Goal: Task Accomplishment & Management: Manage account settings

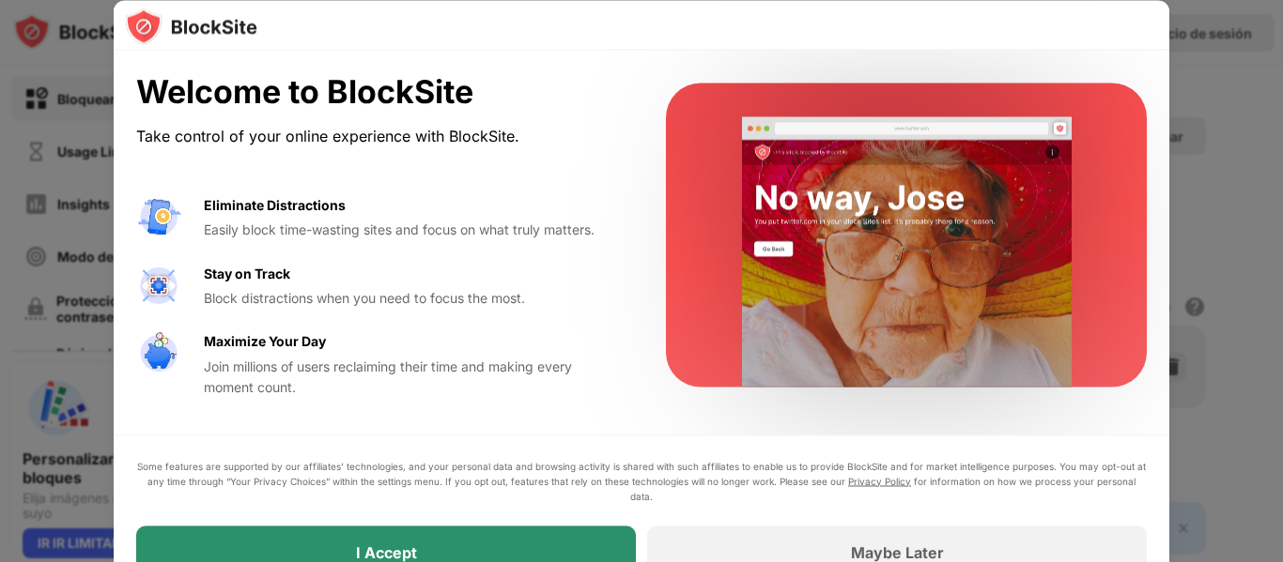
click at [544, 549] on div "I Accept" at bounding box center [386, 552] width 500 height 53
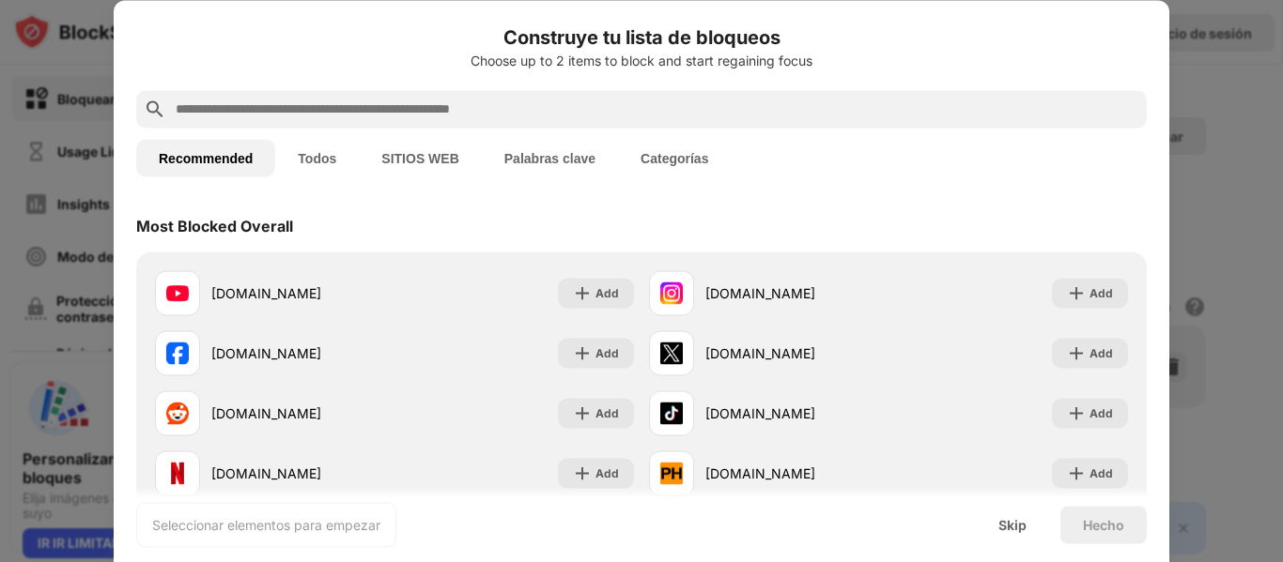
click at [500, 117] on input "text" at bounding box center [656, 109] width 965 height 23
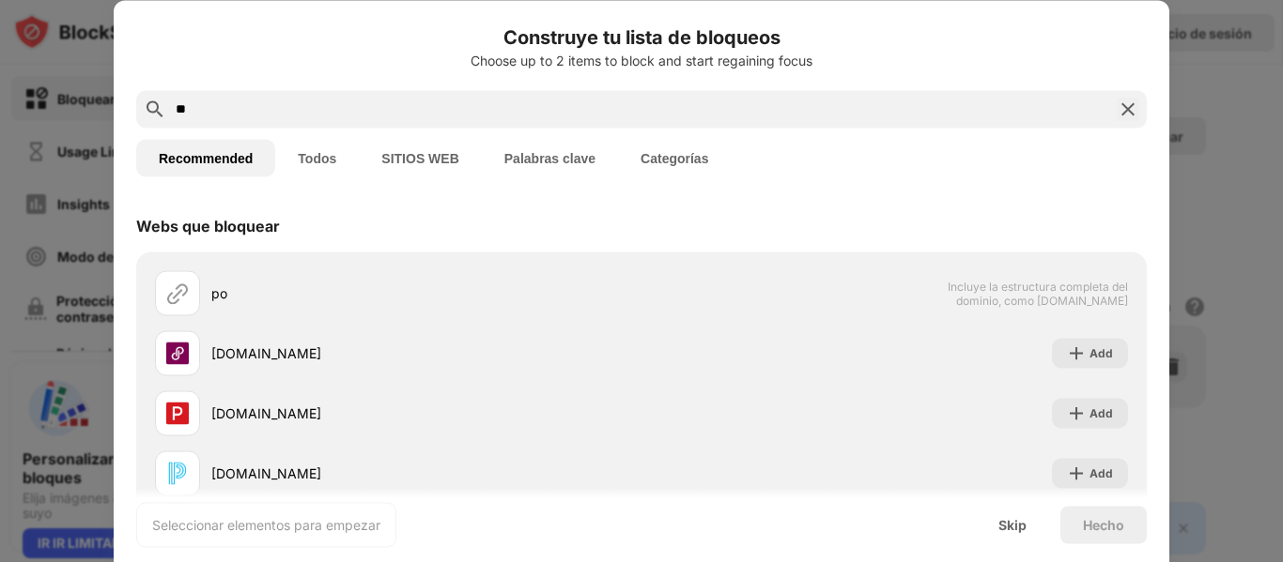
click at [345, 84] on div "Construye tu lista de bloqueos Choose up to 2 items to block and start regainin…" at bounding box center [641, 57] width 1010 height 68
click at [346, 115] on input "**" at bounding box center [641, 109] width 935 height 23
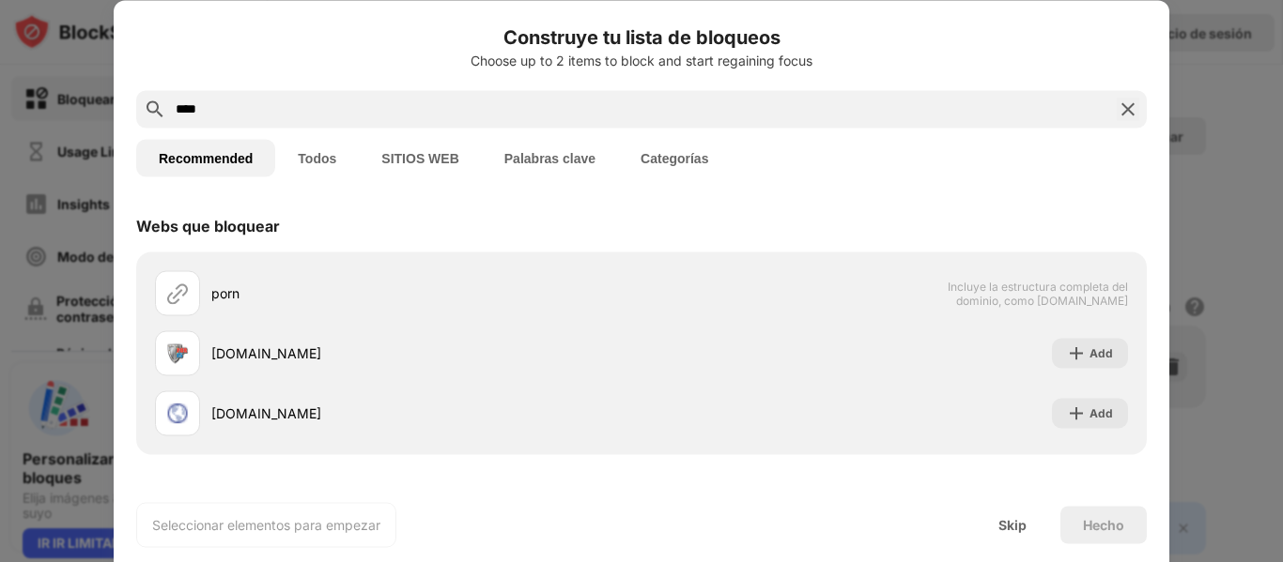
click at [510, 153] on button "Palabras clave" at bounding box center [550, 158] width 136 height 38
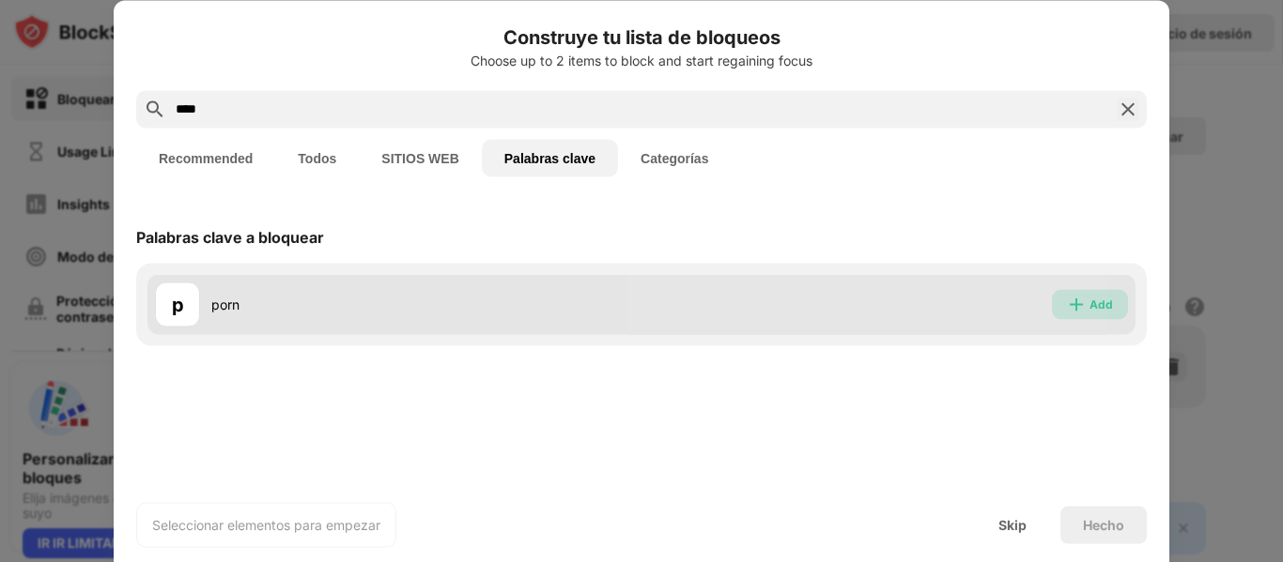
click at [1080, 306] on img at bounding box center [1076, 304] width 19 height 19
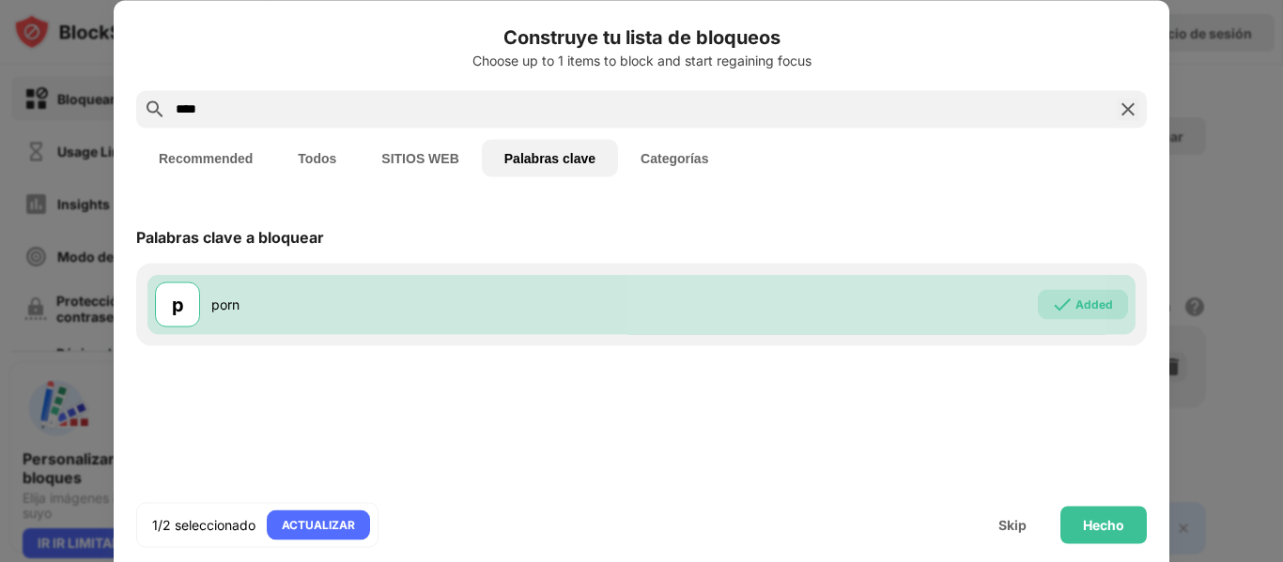
click at [303, 170] on button "Todos" at bounding box center [317, 158] width 84 height 38
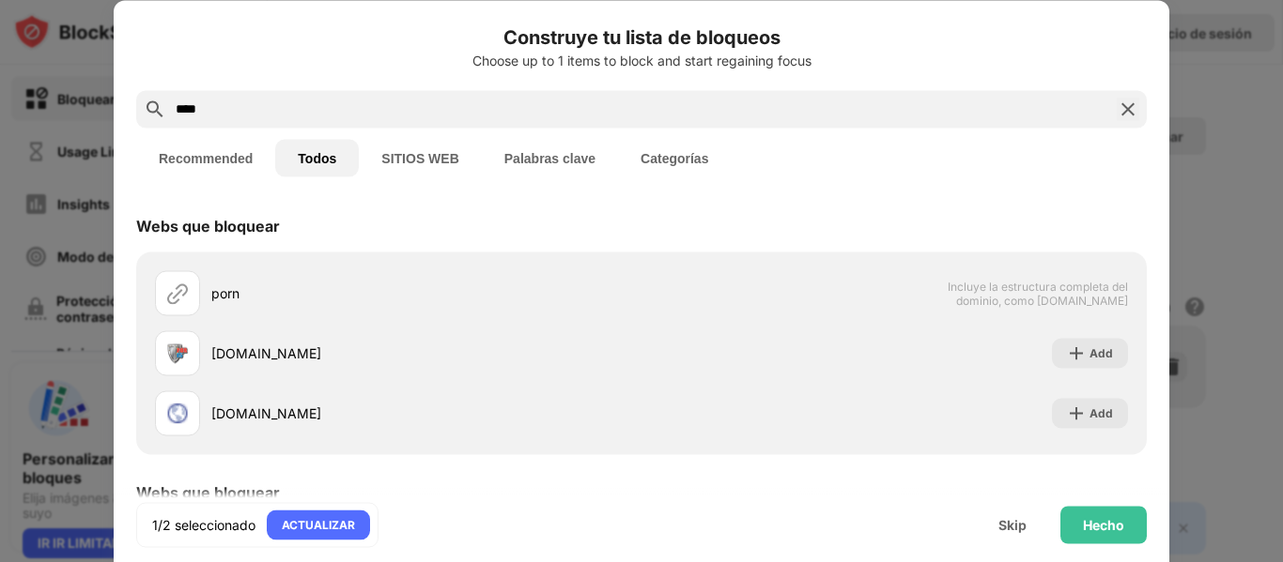
click at [316, 75] on div "Construye tu lista de bloqueos Choose up to 1 items to block and start regainin…" at bounding box center [641, 57] width 1010 height 68
click at [350, 101] on input "****" at bounding box center [641, 109] width 935 height 23
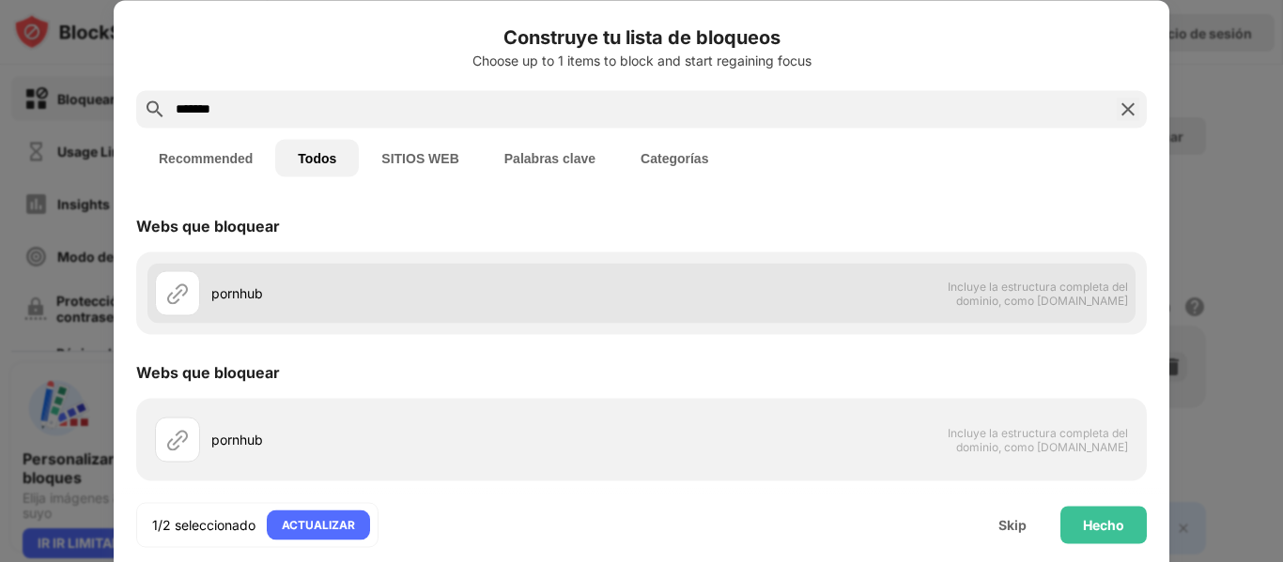
click at [798, 268] on div "pornhub Incluye la estructura completa del dominio, como [DOMAIN_NAME]" at bounding box center [641, 293] width 988 height 60
click at [193, 305] on div at bounding box center [177, 292] width 45 height 45
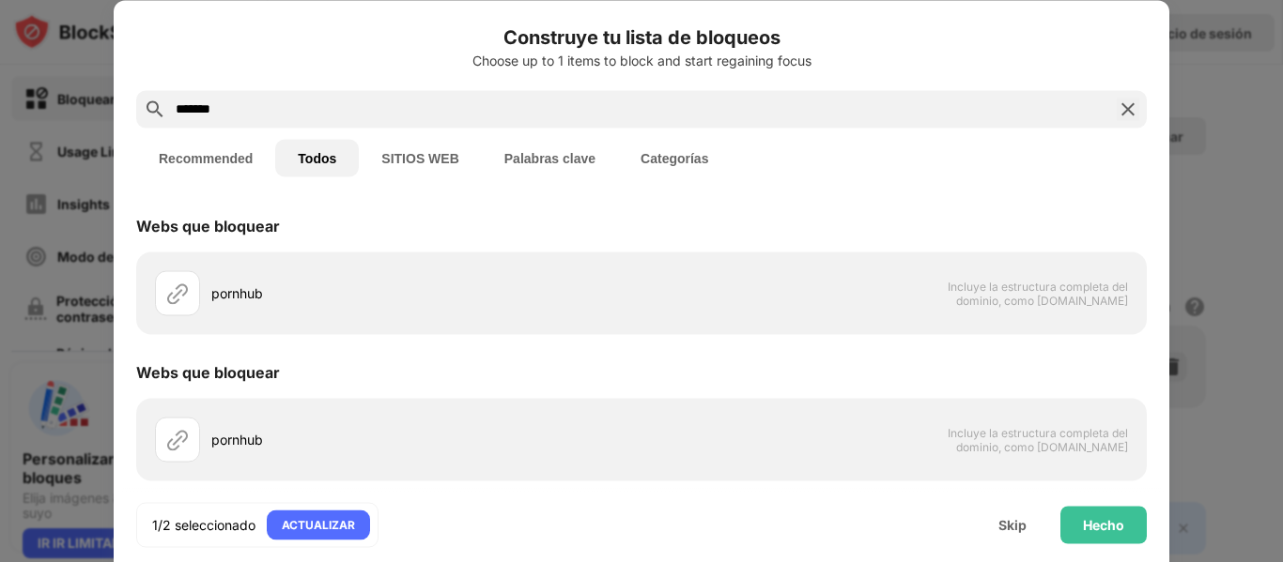
drag, startPoint x: 265, startPoint y: 72, endPoint x: 261, endPoint y: 100, distance: 27.5
click at [262, 87] on div "Construye tu lista de bloqueos Choose up to 1 items to block and start regainin…" at bounding box center [641, 57] width 1010 height 68
click at [261, 100] on input "*******" at bounding box center [641, 109] width 935 height 23
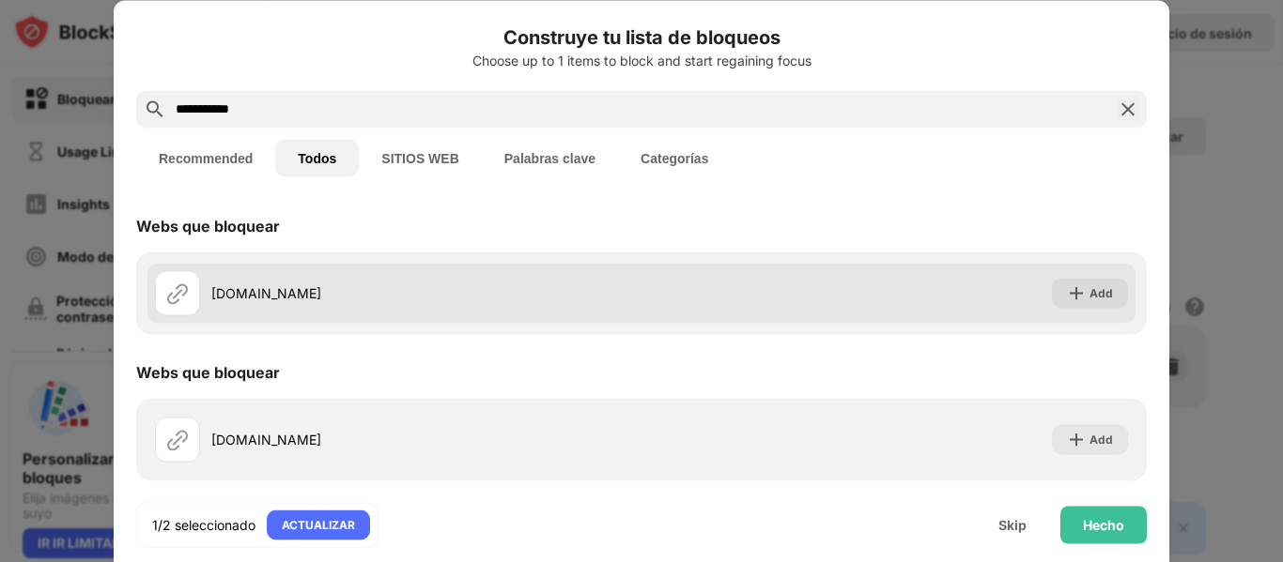
click at [1085, 310] on div "[DOMAIN_NAME] Add" at bounding box center [641, 293] width 988 height 60
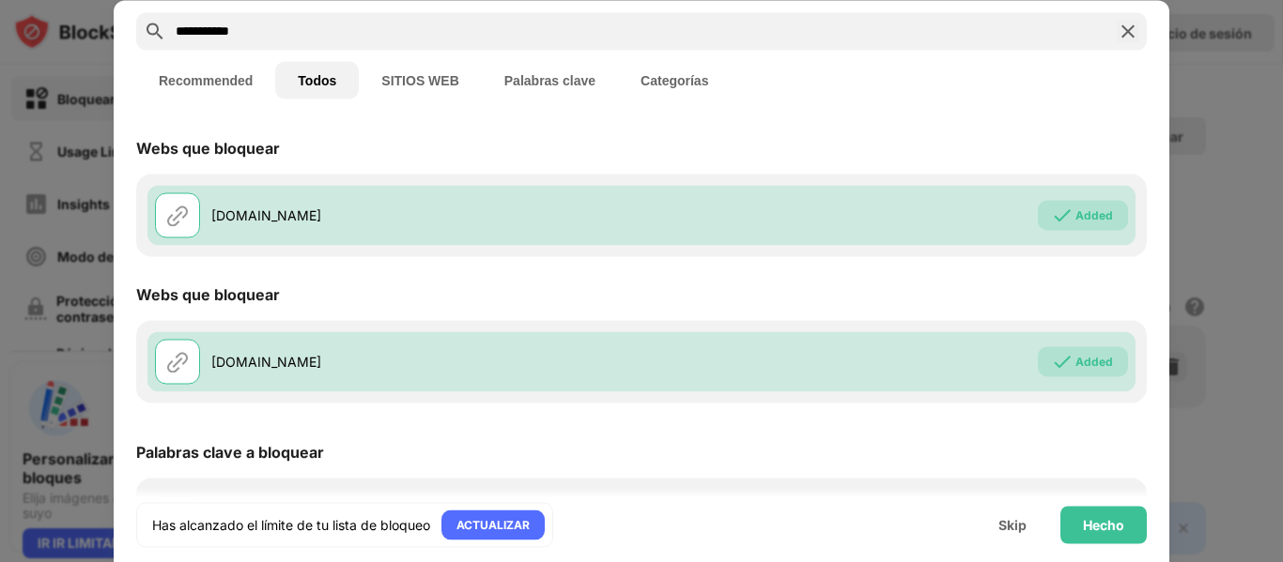
scroll to position [120, 0]
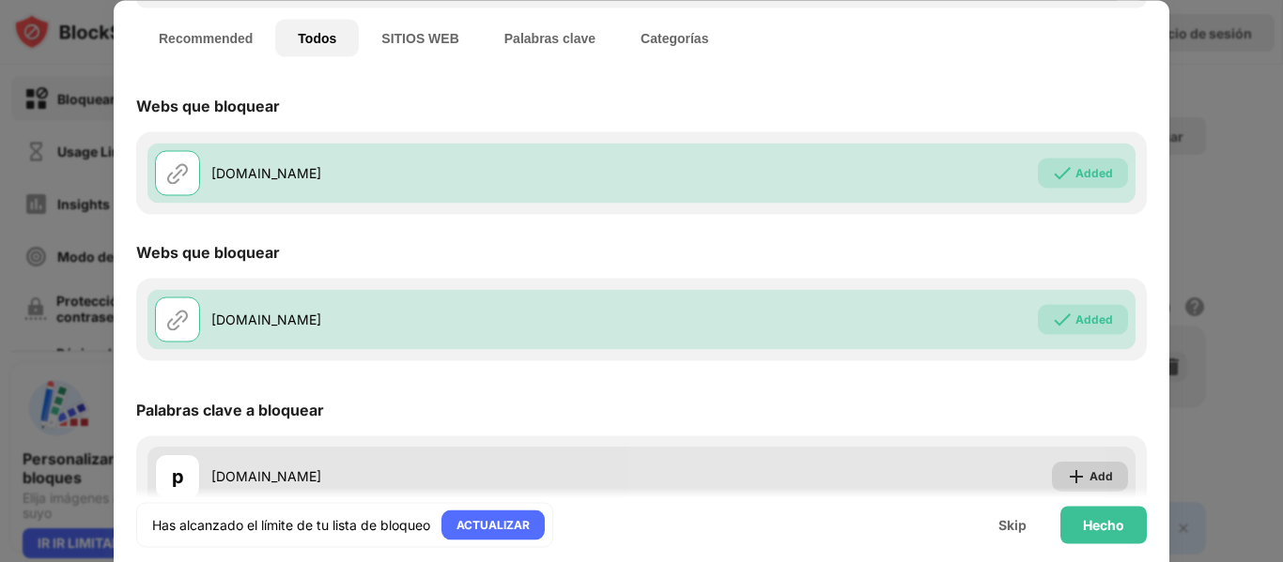
click at [1067, 474] on img at bounding box center [1076, 477] width 19 height 19
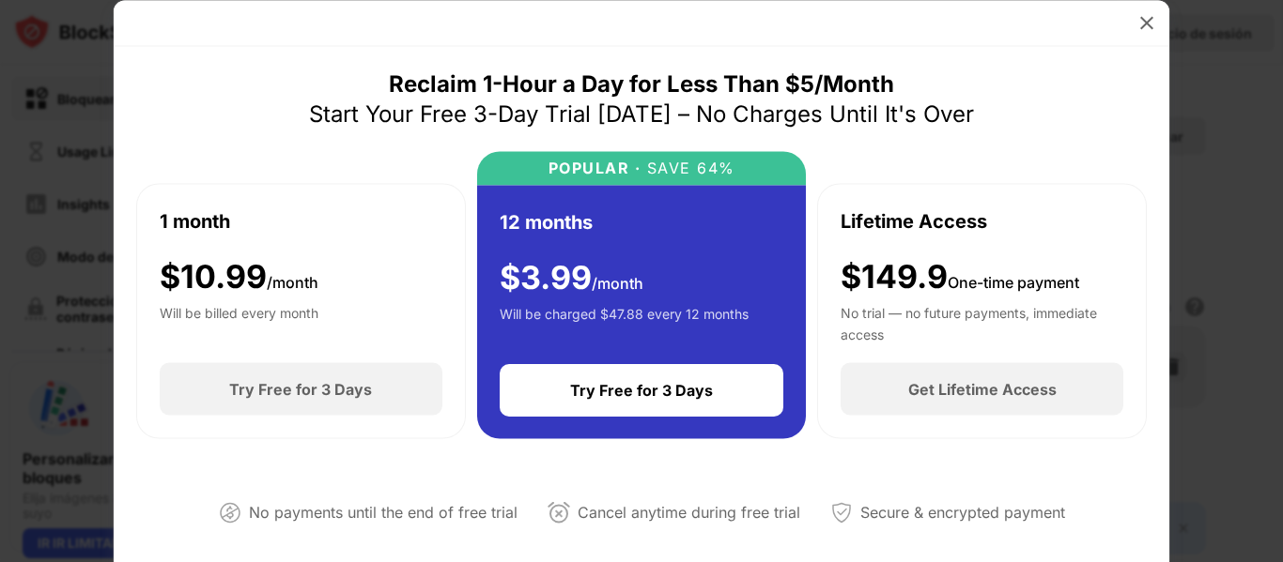
click at [1123, 41] on div at bounding box center [641, 23] width 1055 height 46
click at [1140, 25] on img at bounding box center [1146, 22] width 19 height 19
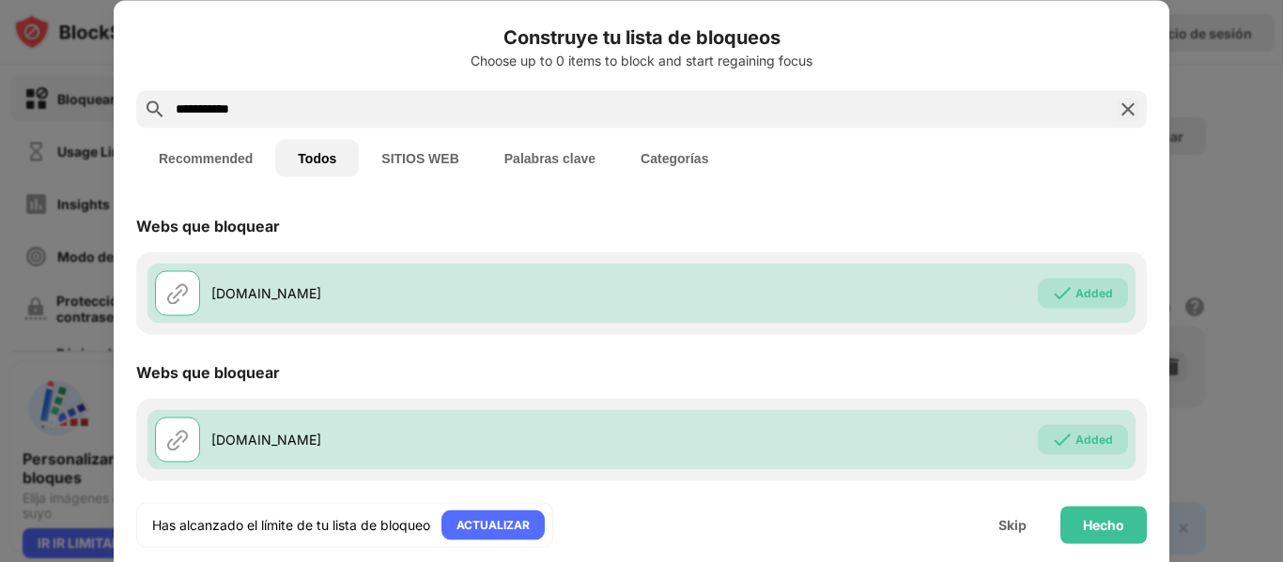
drag, startPoint x: 325, startPoint y: 106, endPoint x: 0, endPoint y: 77, distance: 326.2
click at [0, 562] on div "**********" at bounding box center [641, 562] width 1283 height 0
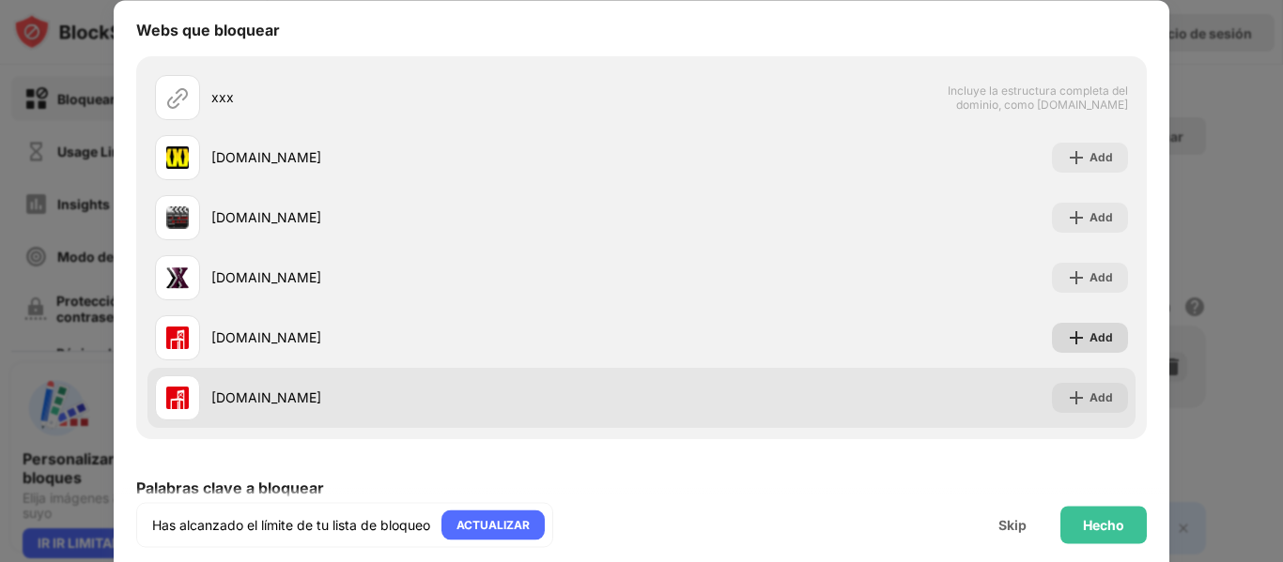
scroll to position [721, 0]
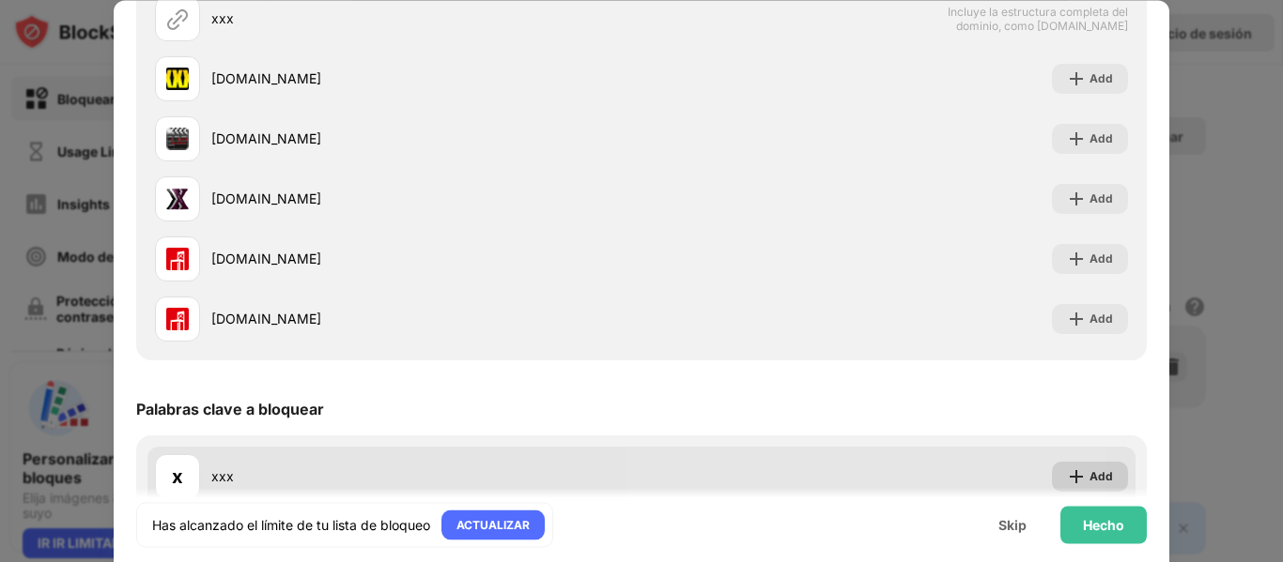
type input "***"
click at [1075, 471] on div "Add" at bounding box center [1090, 477] width 76 height 30
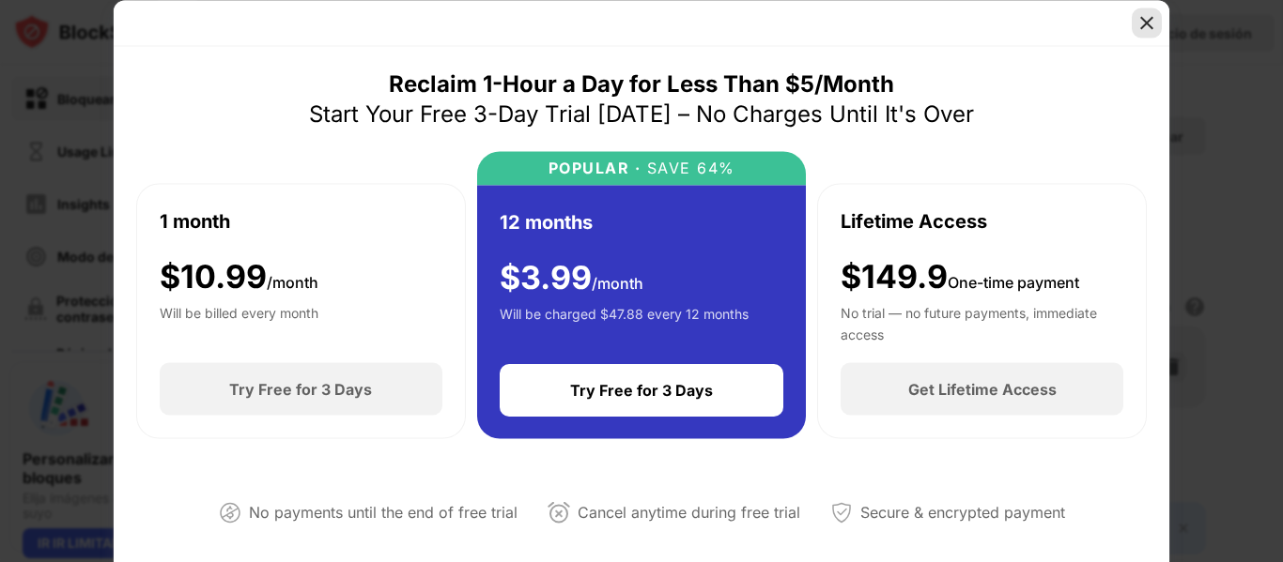
click at [1155, 28] on img at bounding box center [1146, 22] width 19 height 19
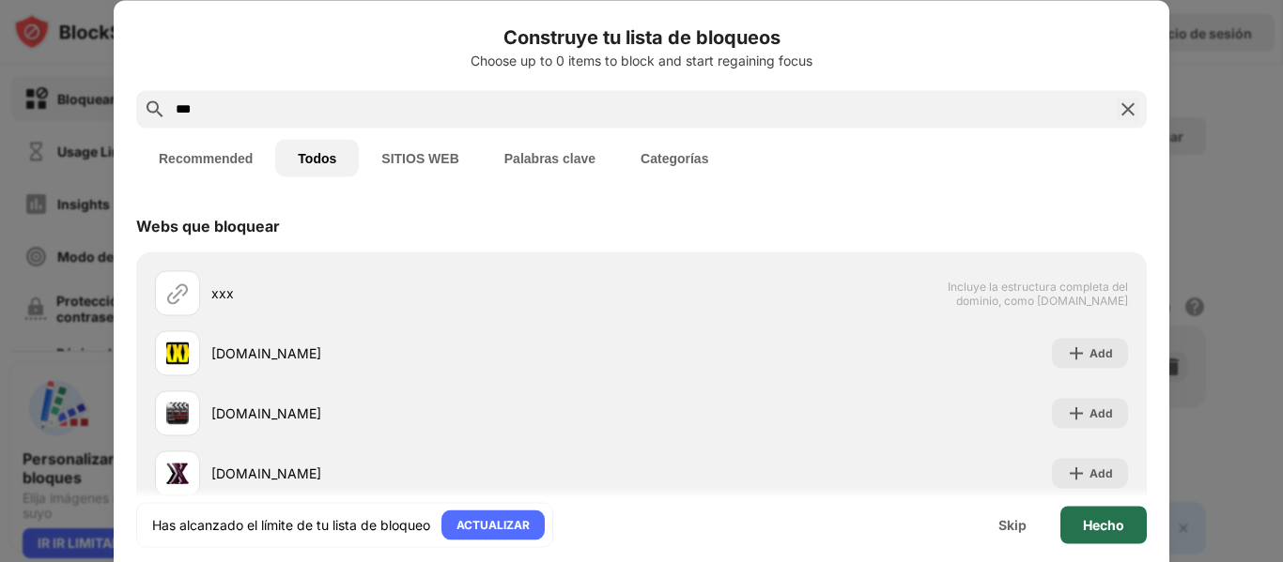
click at [1120, 518] on div "Hecho" at bounding box center [1103, 524] width 41 height 15
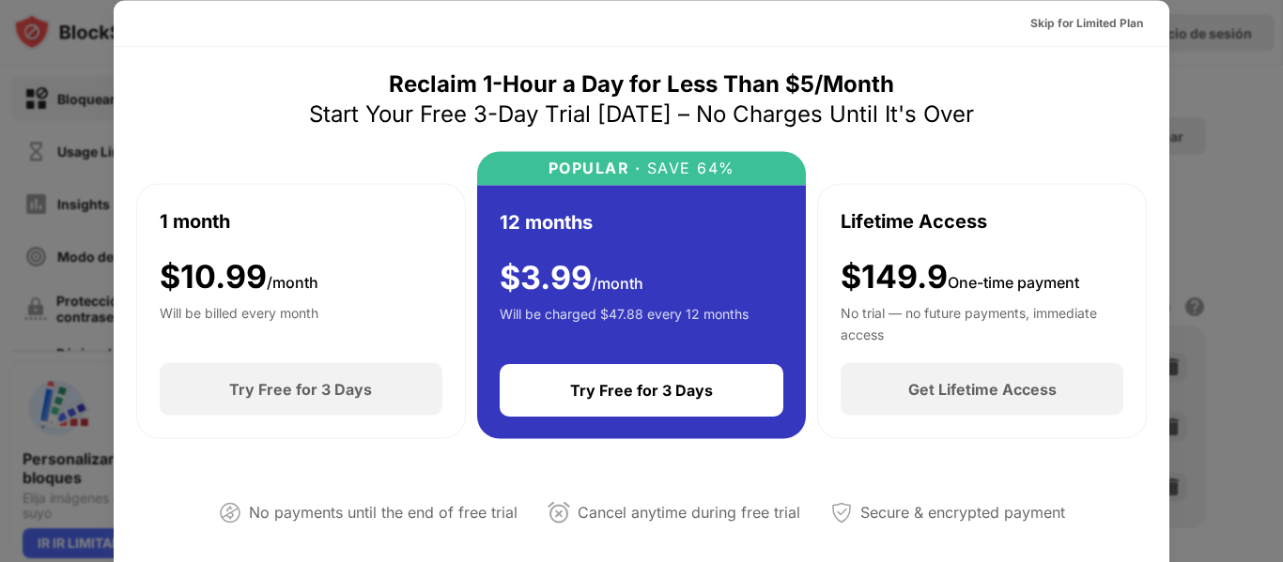
click at [1237, 76] on div at bounding box center [641, 281] width 1283 height 562
click at [1104, 21] on div "Skip for Limited Plan" at bounding box center [1086, 22] width 113 height 19
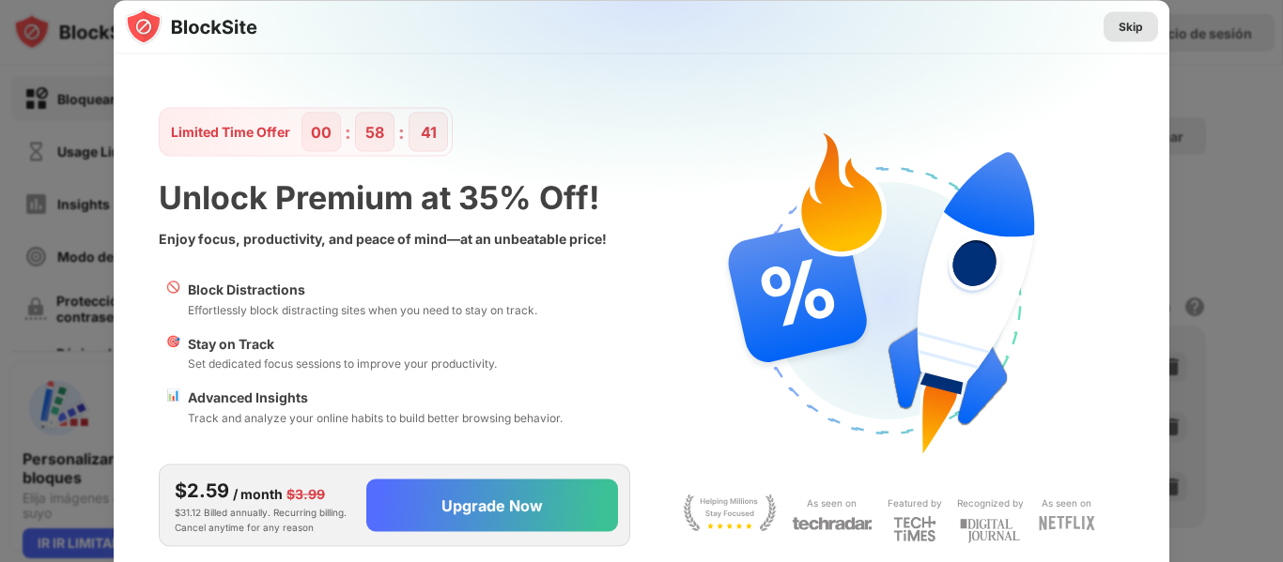
click at [1112, 28] on div "Skip" at bounding box center [1130, 26] width 54 height 30
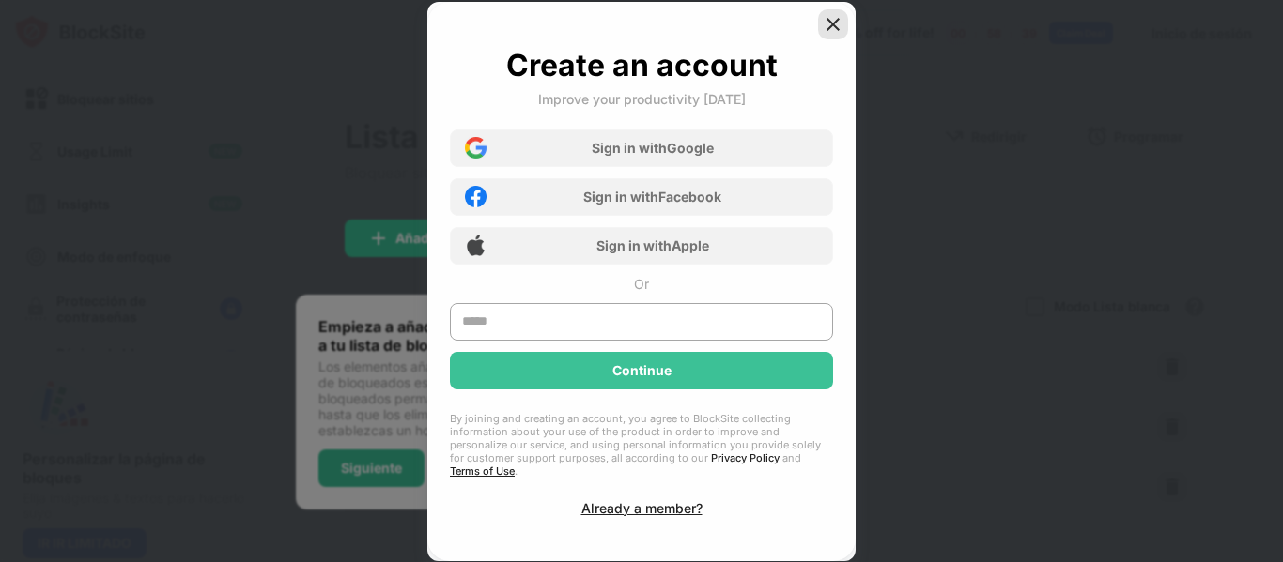
click at [822, 36] on div at bounding box center [833, 24] width 30 height 30
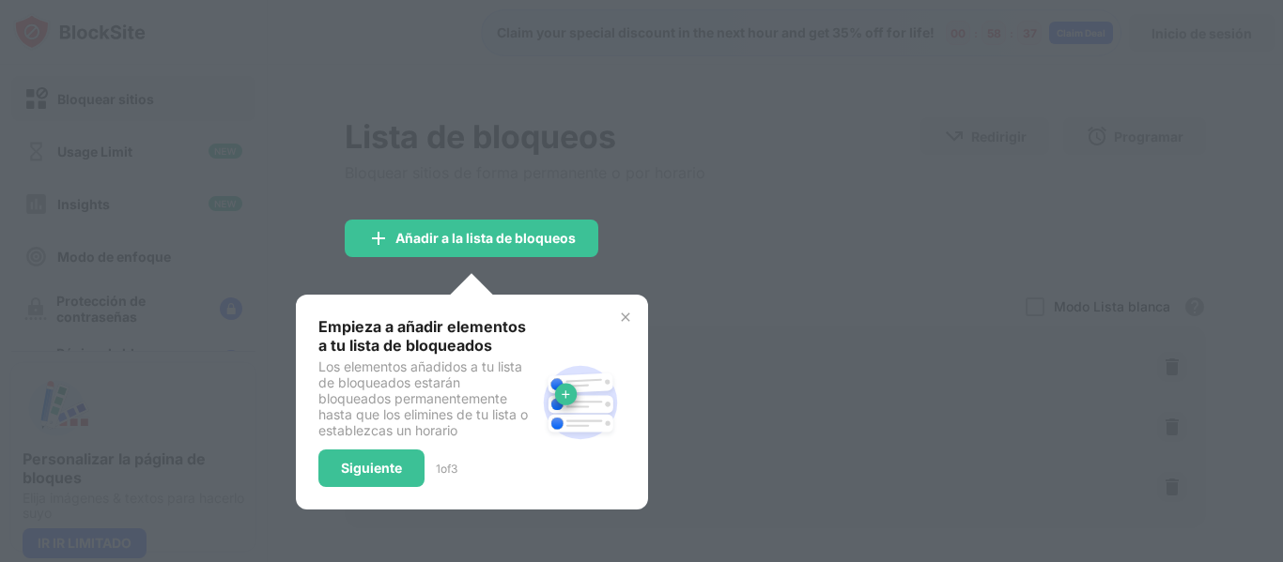
drag, startPoint x: 507, startPoint y: 360, endPoint x: 391, endPoint y: 408, distance: 125.9
click at [498, 362] on div "Empieza a añadir elementos a tu lista de bloqueados Los elementos añadidos a tu…" at bounding box center [426, 402] width 217 height 170
click at [375, 446] on div "Empieza a añadir elementos a tu lista de bloqueados Los elementos añadidos a tu…" at bounding box center [426, 402] width 217 height 170
click at [375, 467] on div "Siguiente" at bounding box center [371, 468] width 61 height 15
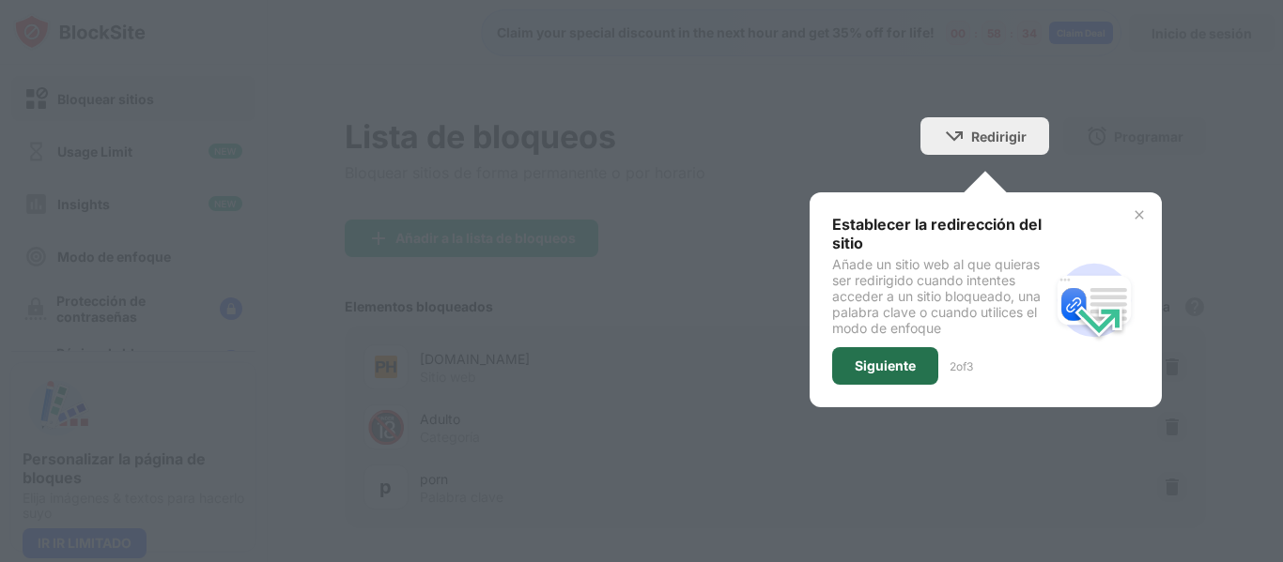
click at [854, 371] on div "Siguiente" at bounding box center [884, 366] width 61 height 15
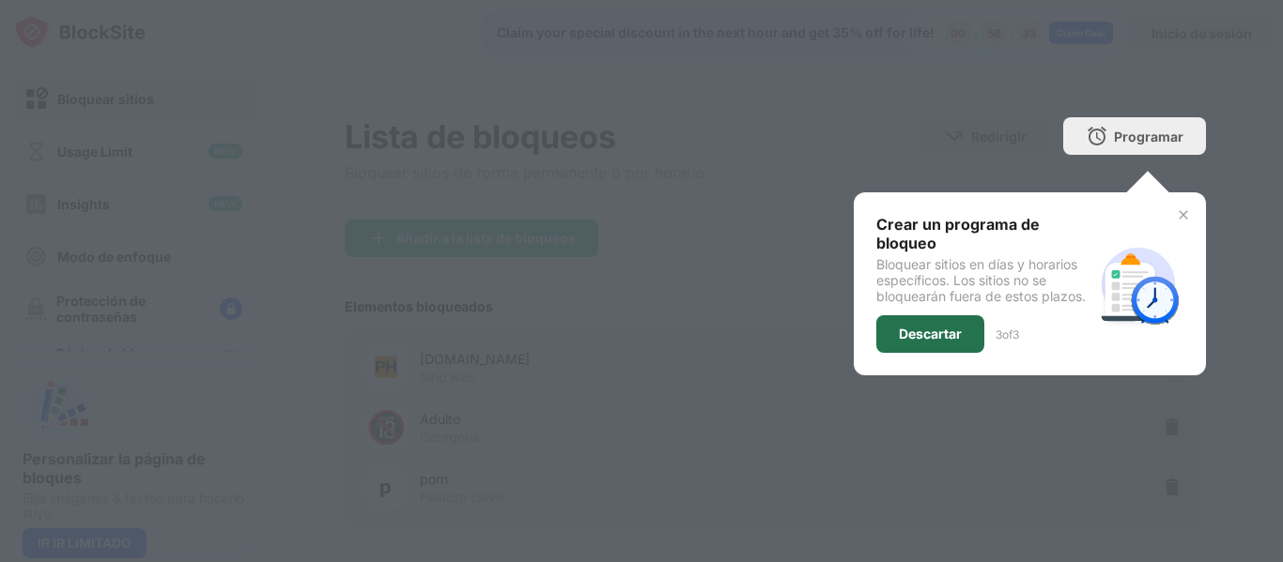
click at [876, 328] on div "Descartar" at bounding box center [930, 335] width 108 height 38
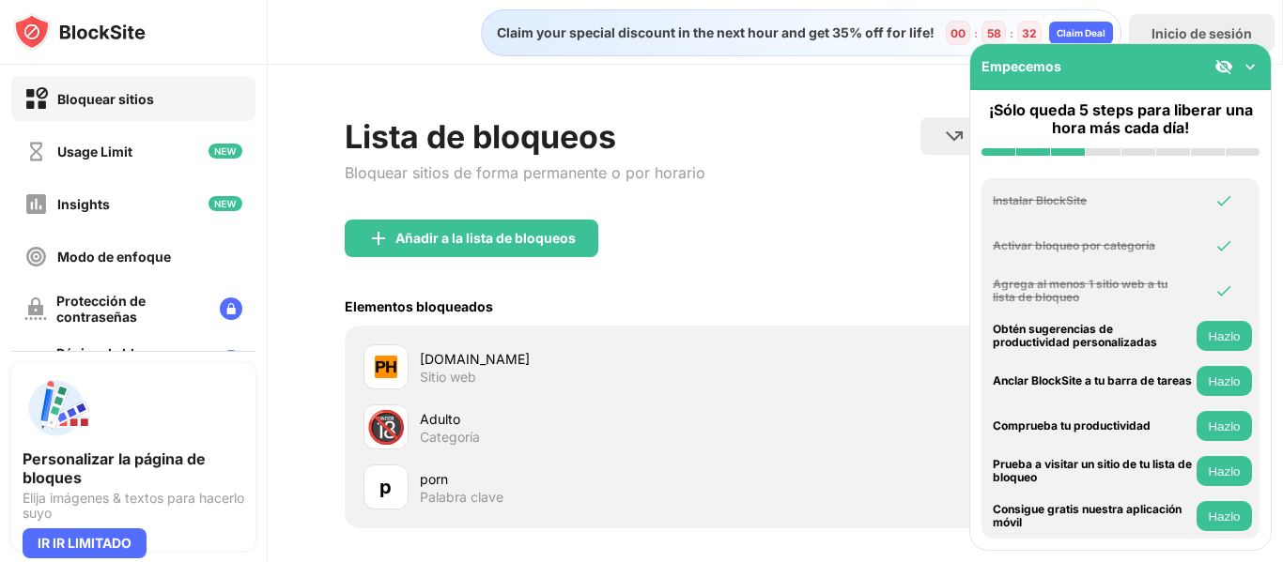
click at [805, 276] on div "Añadir a la lista de bloqueos" at bounding box center [775, 254] width 861 height 68
click at [1252, 77] on div "Empecemos" at bounding box center [1120, 67] width 300 height 46
click at [561, 219] on div "Lista de bloqueos Bloquear sitios de forma permanente o por horario" at bounding box center [525, 168] width 361 height 102
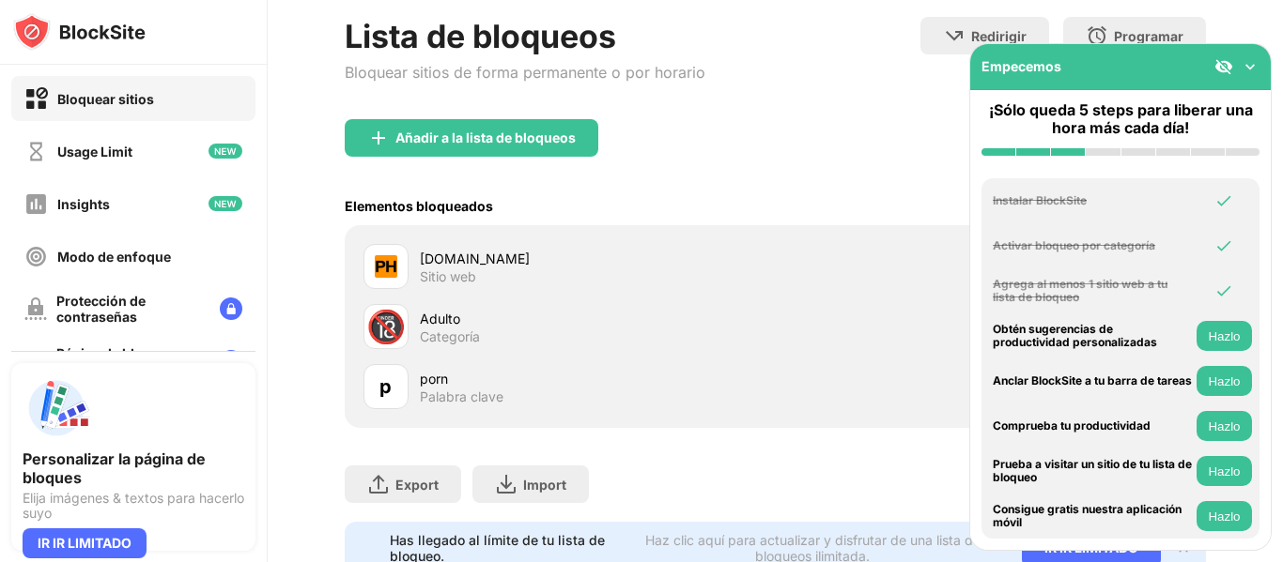
scroll to position [179, 0]
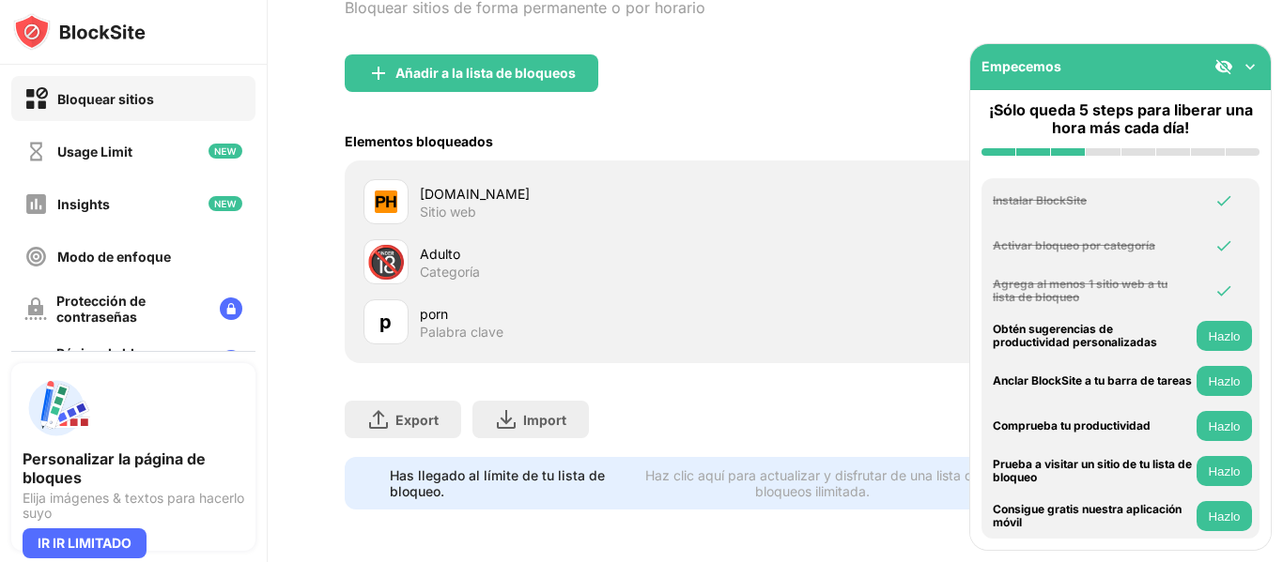
click at [1250, 67] on img at bounding box center [1249, 66] width 19 height 19
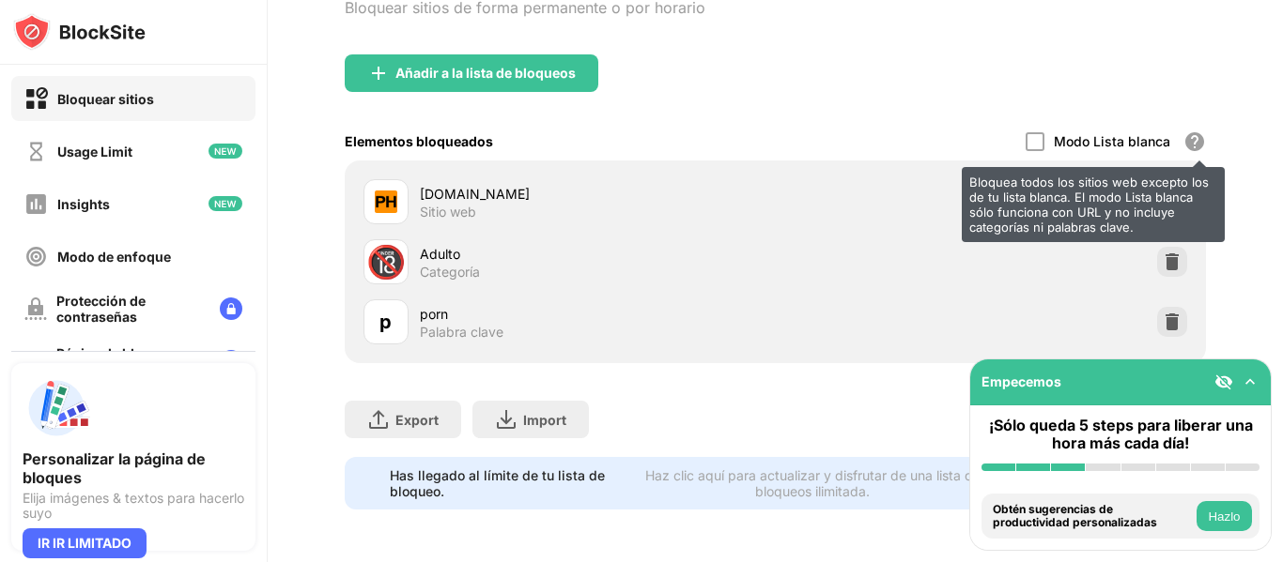
click at [1183, 131] on div "Bloquea todos los sitios web excepto los de tu lista blanca. El modo Lista blan…" at bounding box center [1194, 142] width 23 height 23
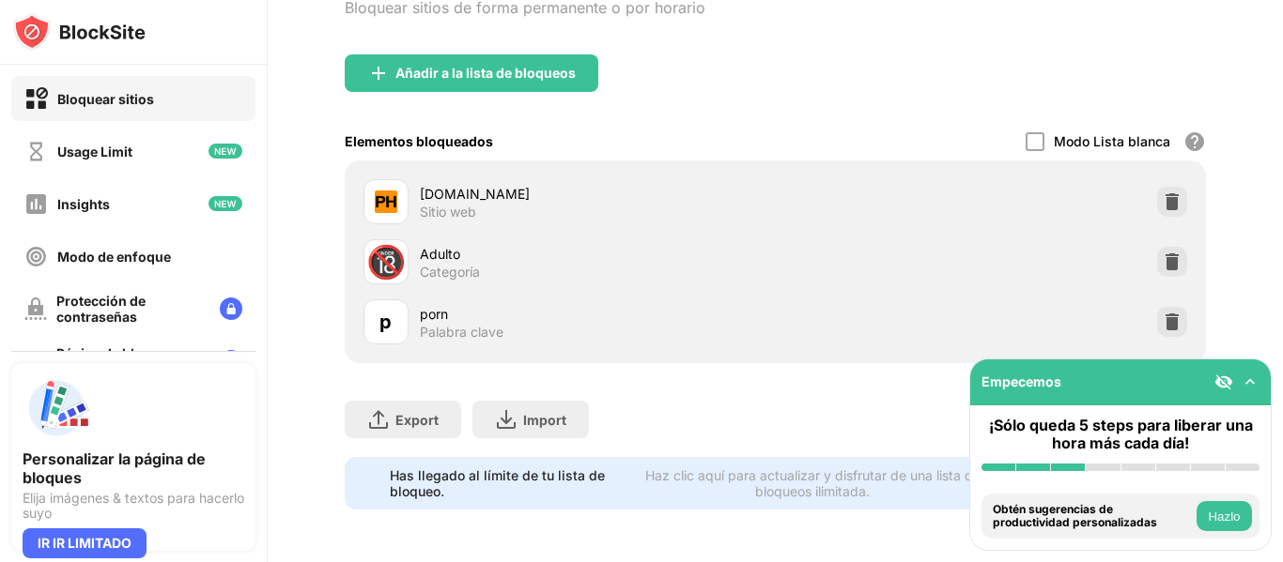
scroll to position [0, 0]
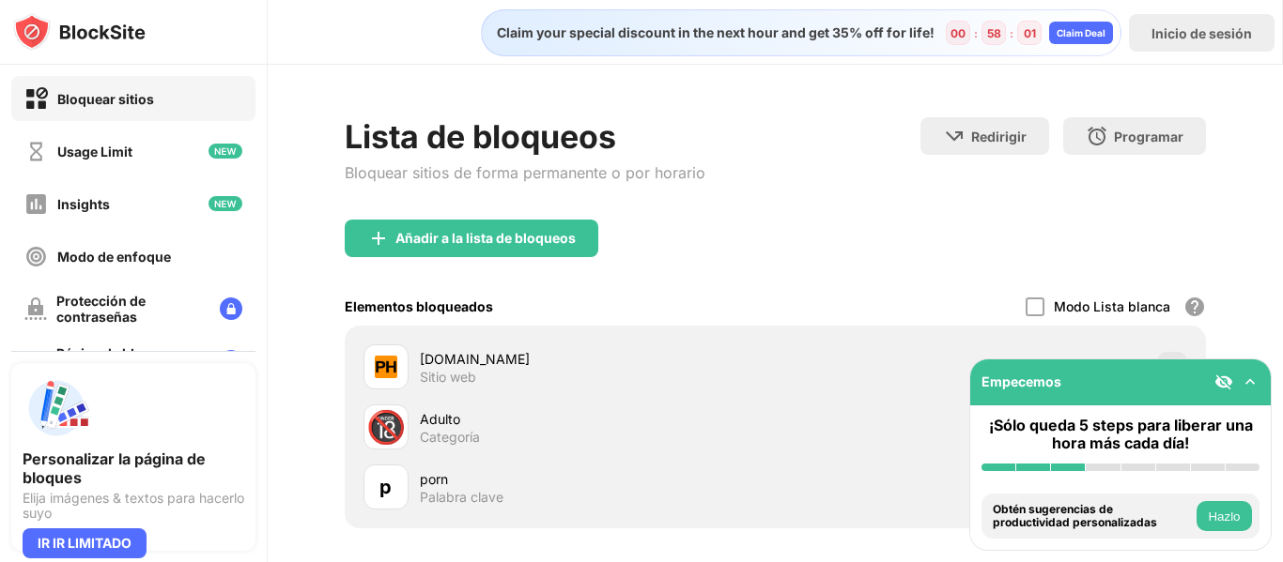
drag, startPoint x: 705, startPoint y: 324, endPoint x: 682, endPoint y: 287, distance: 43.5
click at [682, 287] on div "Elementos bloqueados Modo Lista blanca Bloquea todos los sitios web excepto los…" at bounding box center [775, 306] width 861 height 38
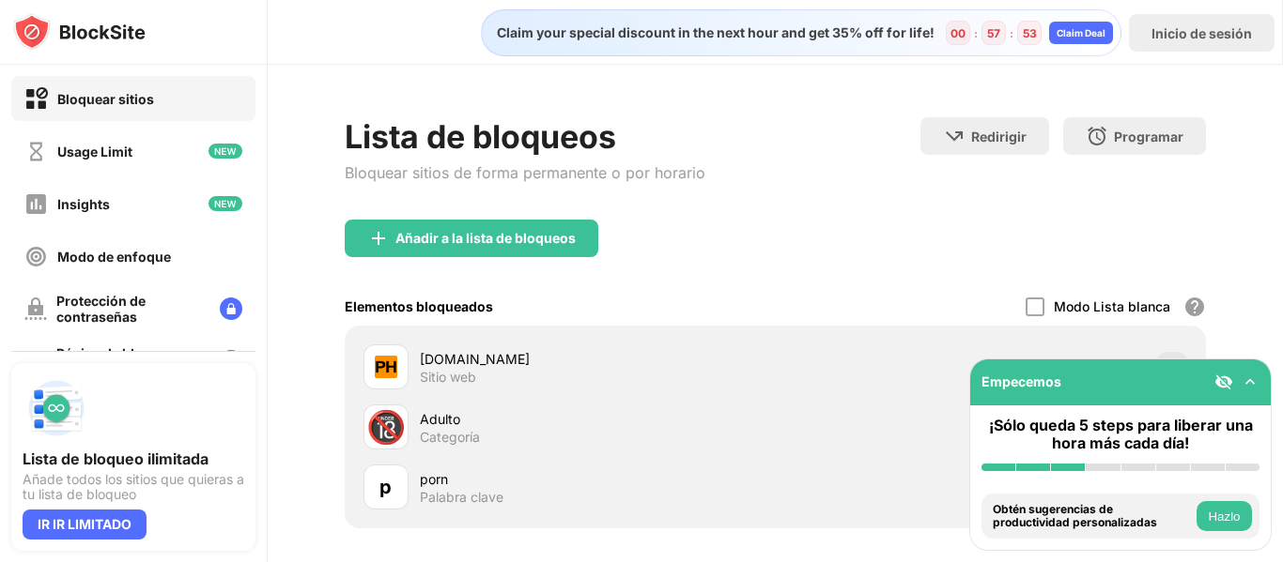
click at [794, 113] on div "Lista de bloqueos Bloquear sitios de forma permanente o por horario Redirigir H…" at bounding box center [775, 396] width 1015 height 663
